Goal: Information Seeking & Learning: Learn about a topic

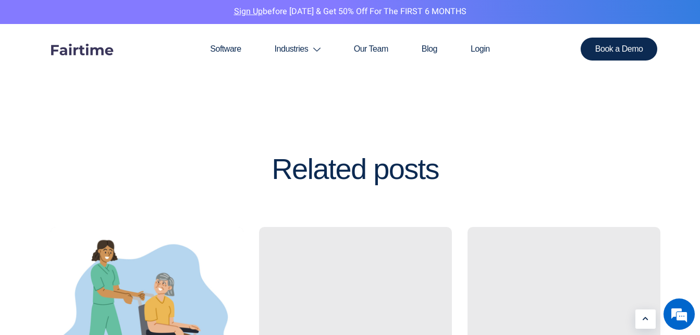
scroll to position [2714, 0]
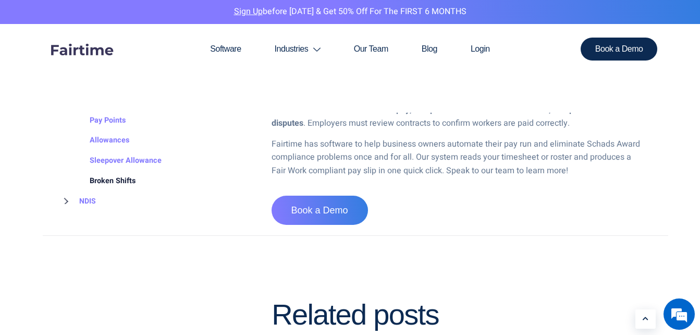
click at [100, 171] on link "Broken Shifts" at bounding box center [102, 181] width 67 height 20
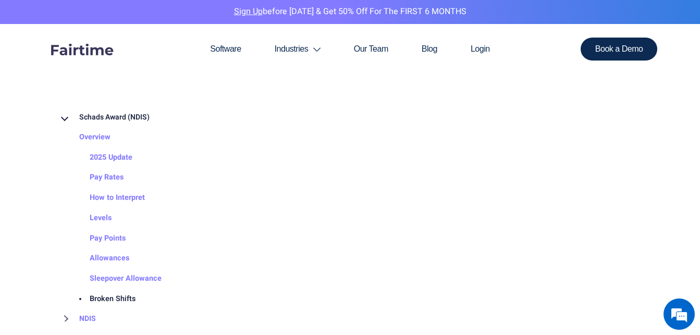
scroll to position [1386, 0]
